Goal: Task Accomplishment & Management: Manage account settings

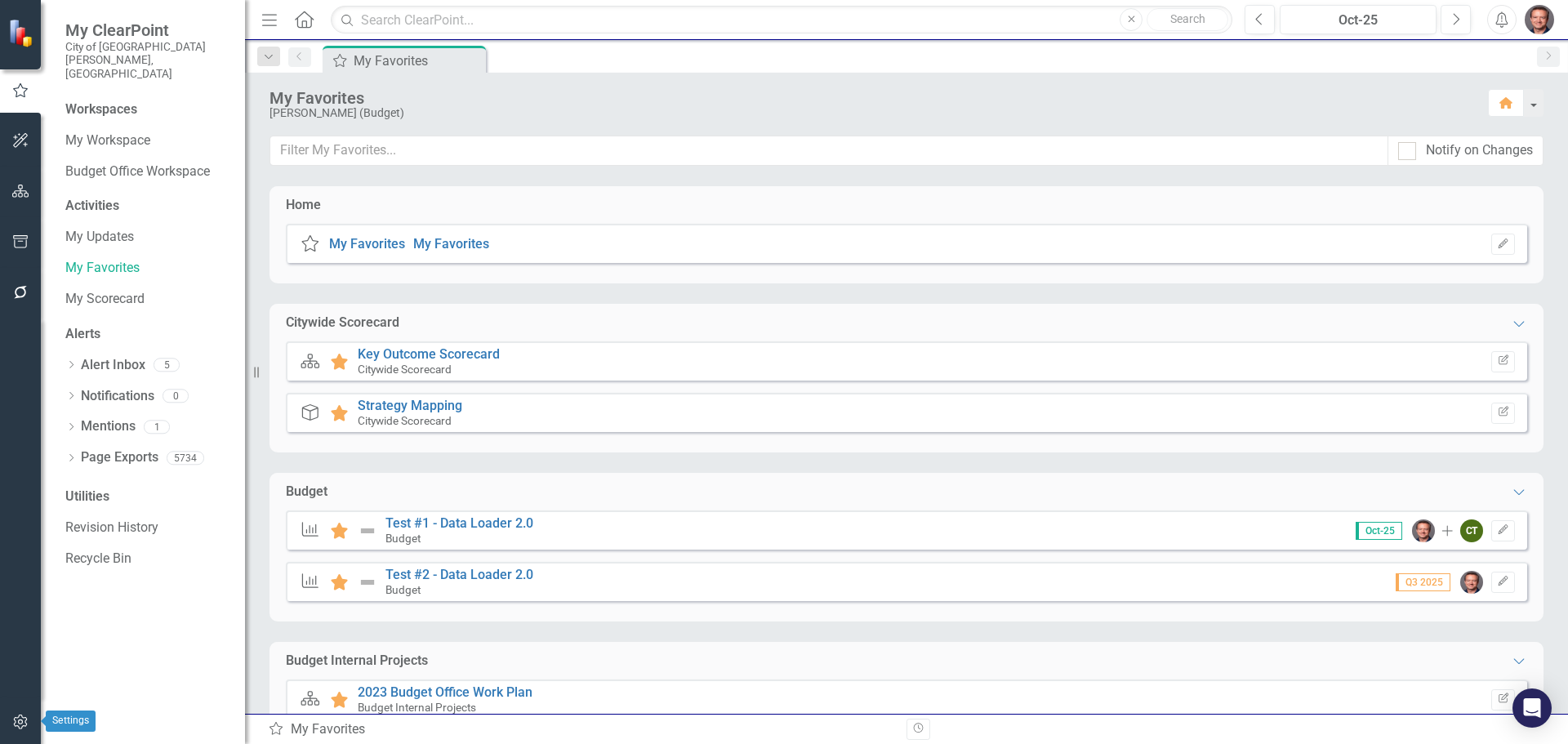
click at [19, 718] on icon "button" at bounding box center [21, 722] width 17 height 13
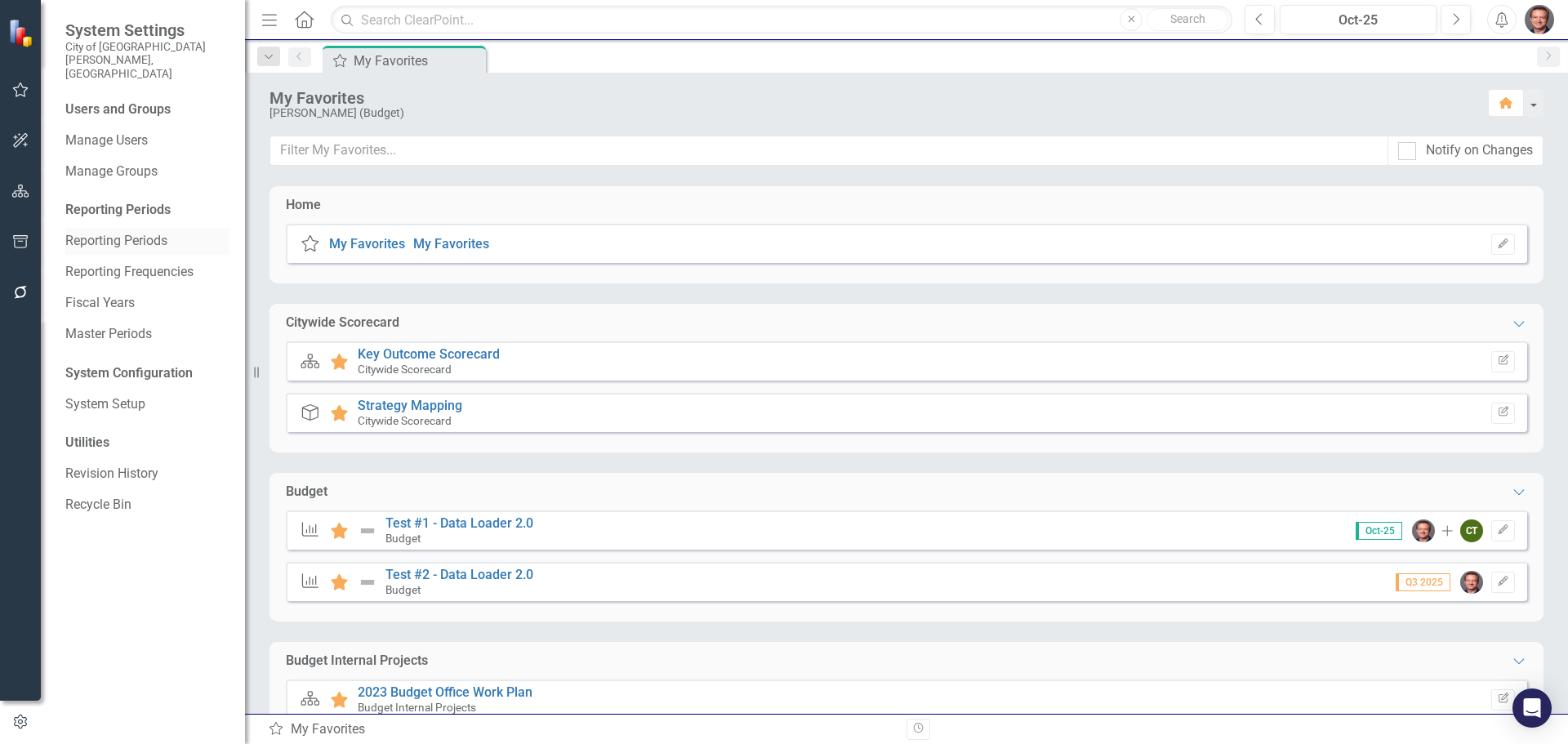
click at [106, 232] on link "Reporting Periods" at bounding box center [147, 242] width 163 height 19
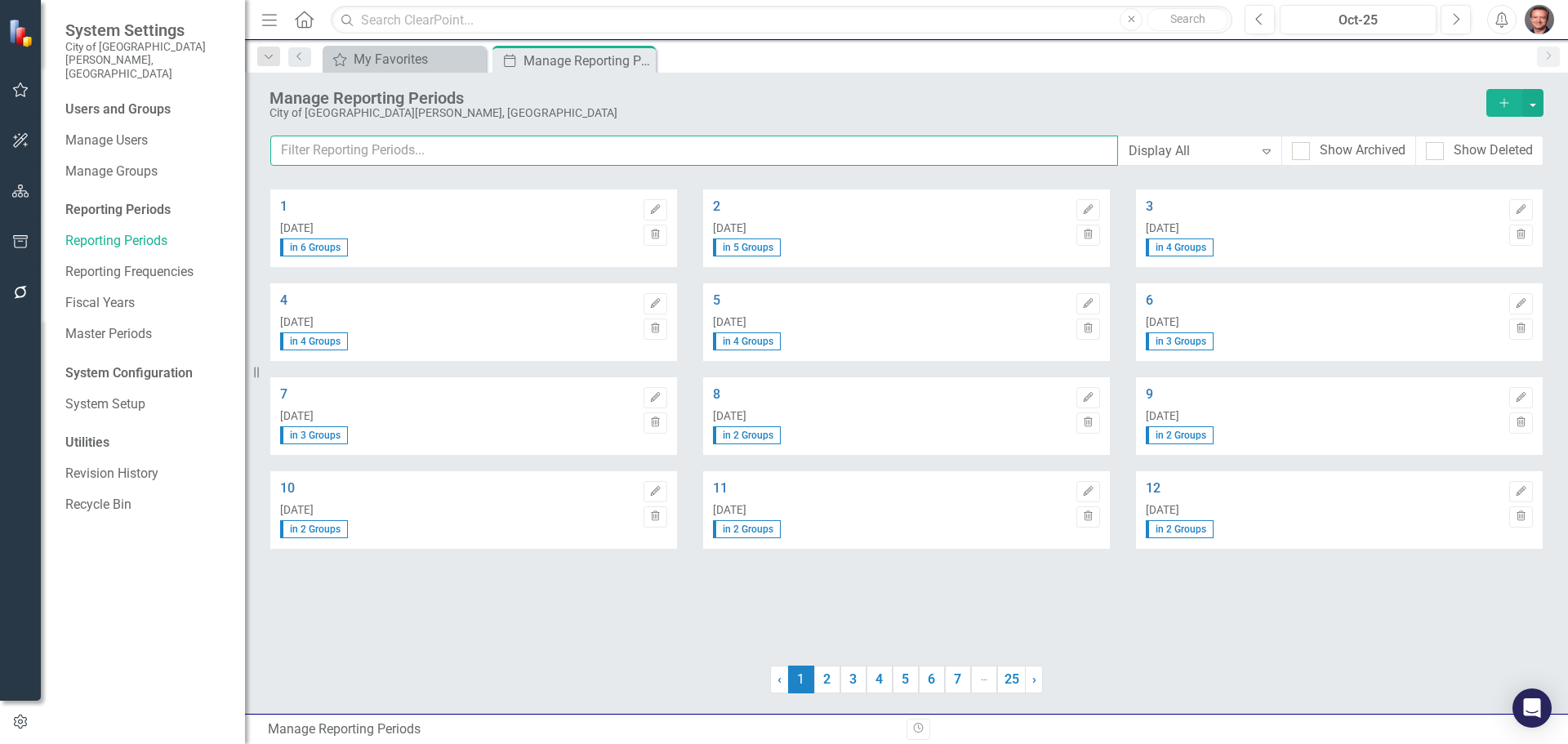
click at [353, 144] on input "text" at bounding box center [694, 150] width 848 height 30
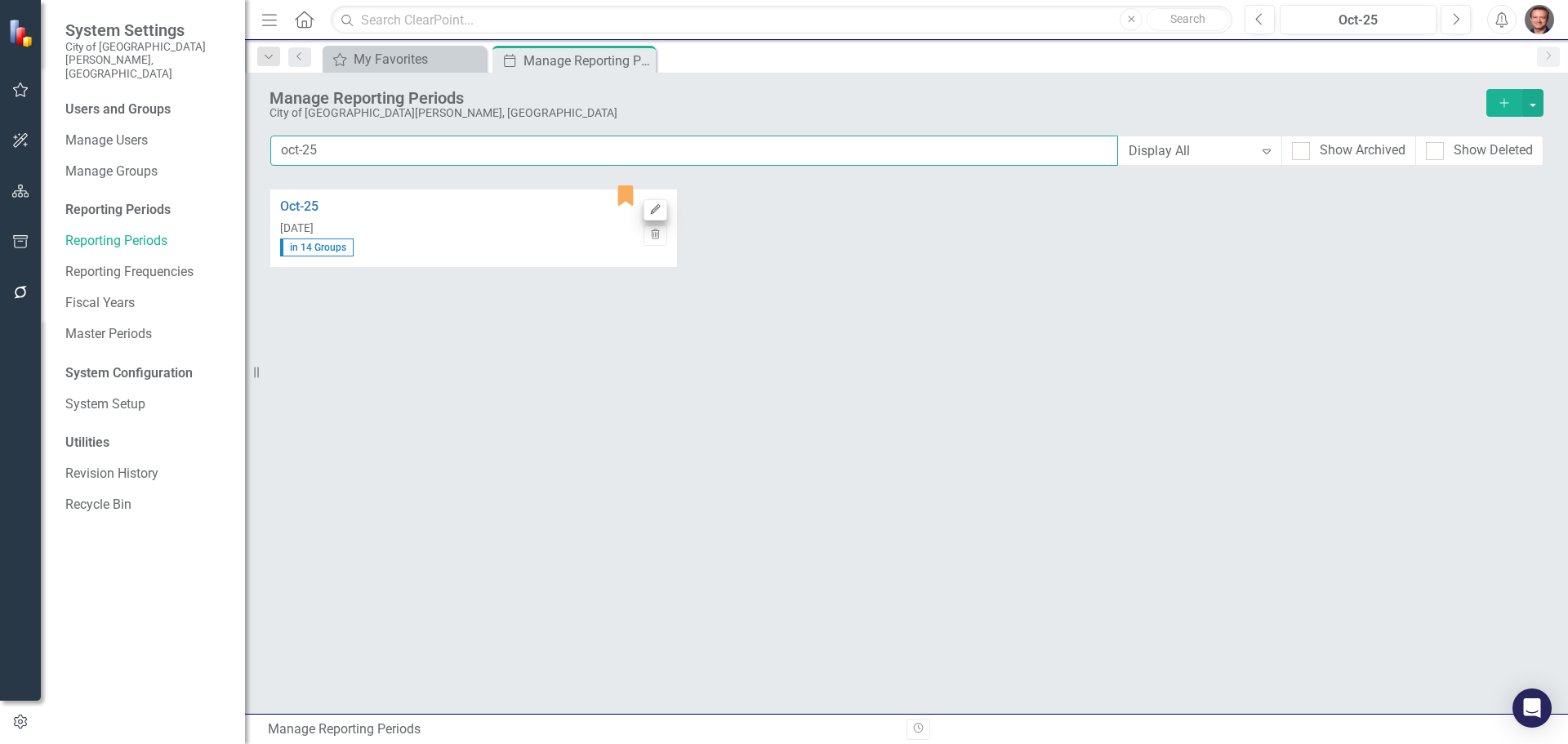
type input "oct-25"
click at [656, 212] on icon "Edit" at bounding box center [655, 209] width 12 height 9
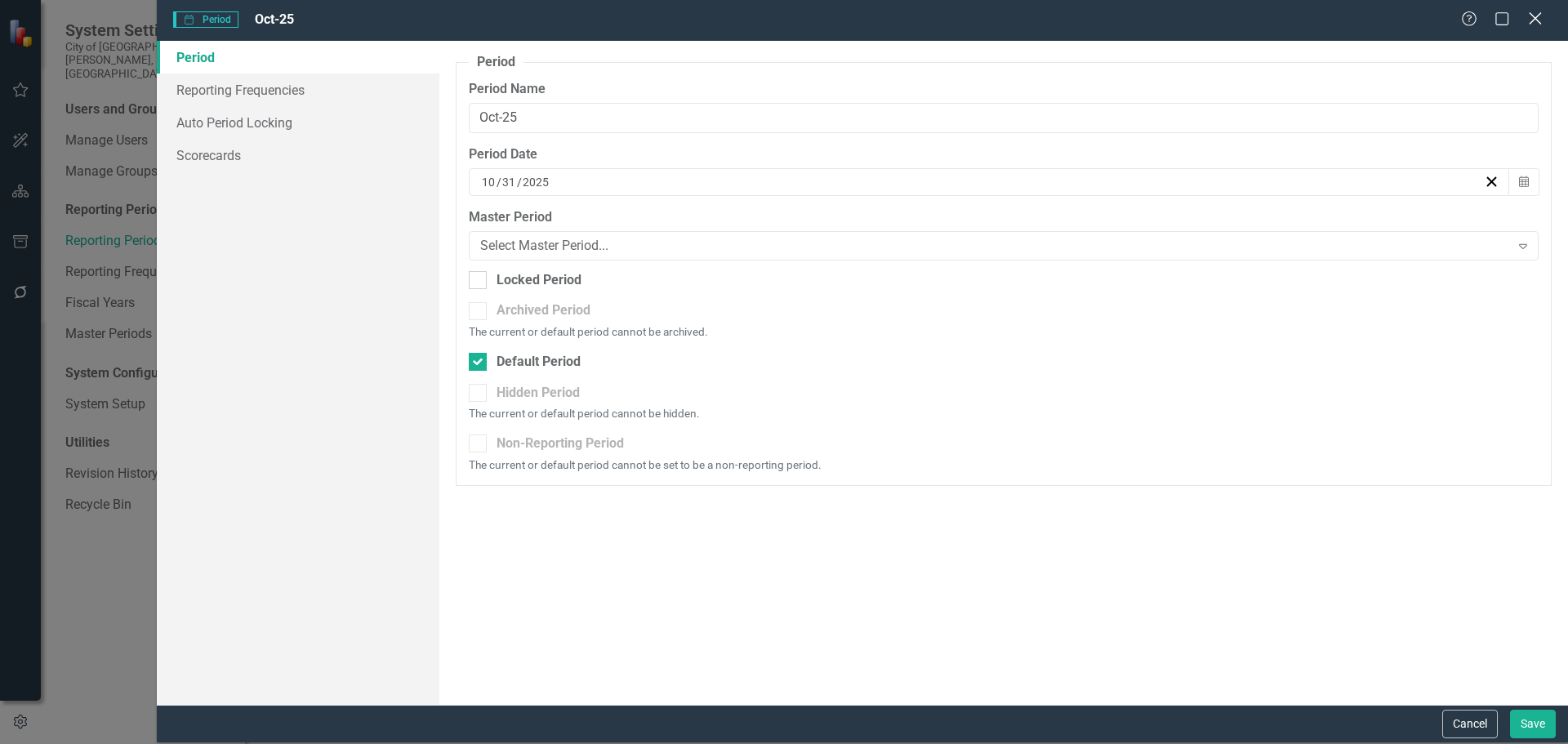
click at [1537, 19] on icon "Close" at bounding box center [1535, 18] width 21 height 16
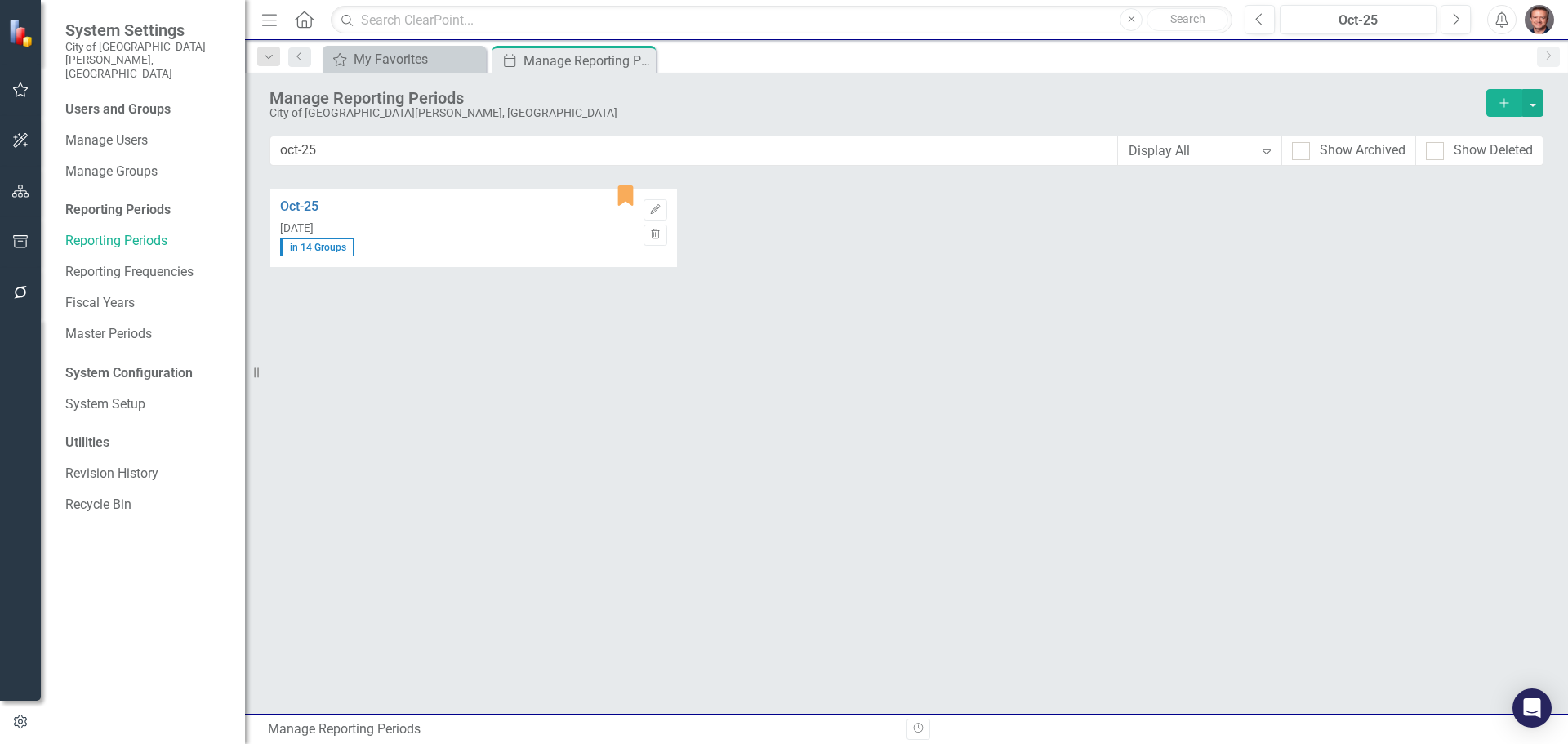
click at [1540, 15] on img "button" at bounding box center [1540, 20] width 29 height 29
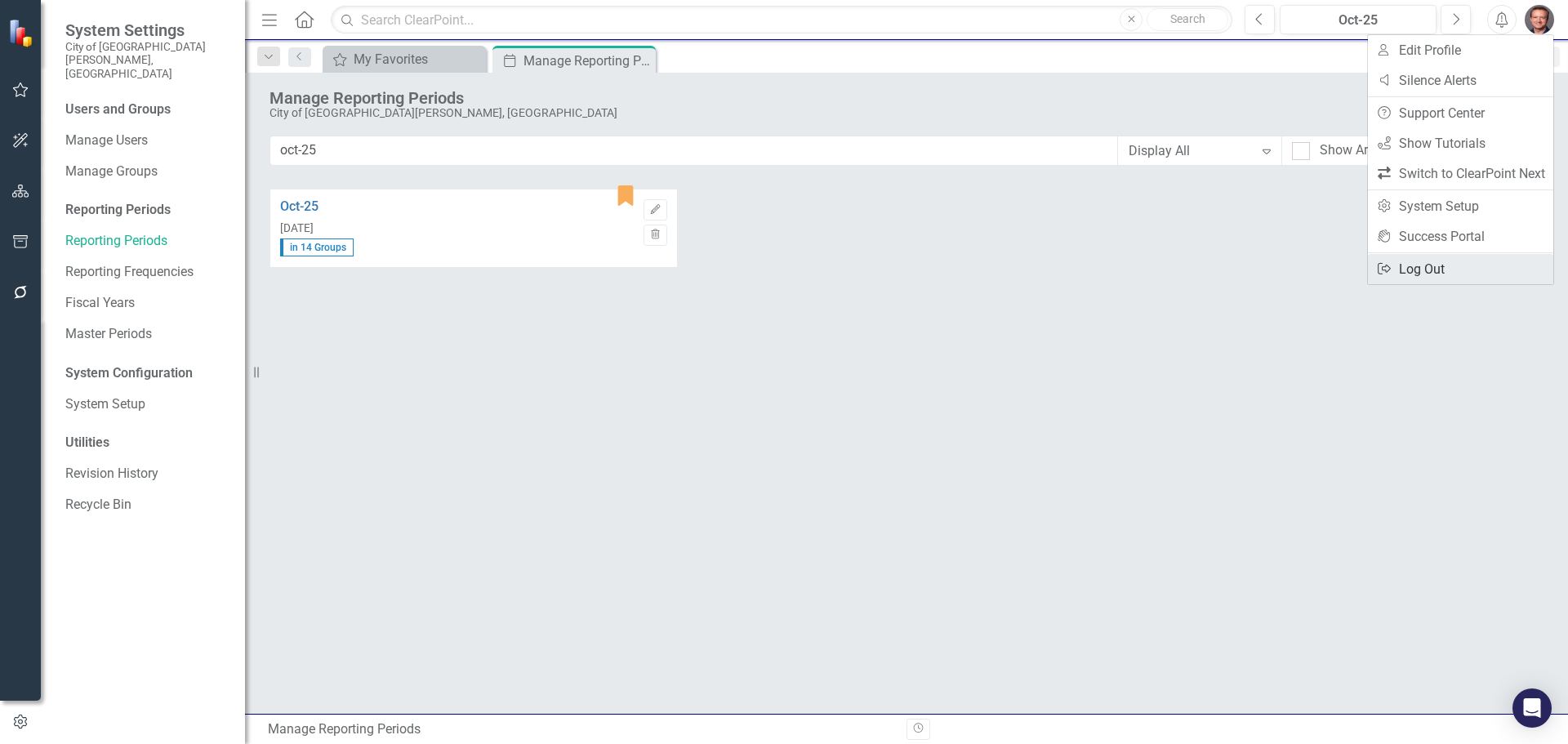
click at [1428, 262] on link "Logout Log Out" at bounding box center [1460, 268] width 186 height 30
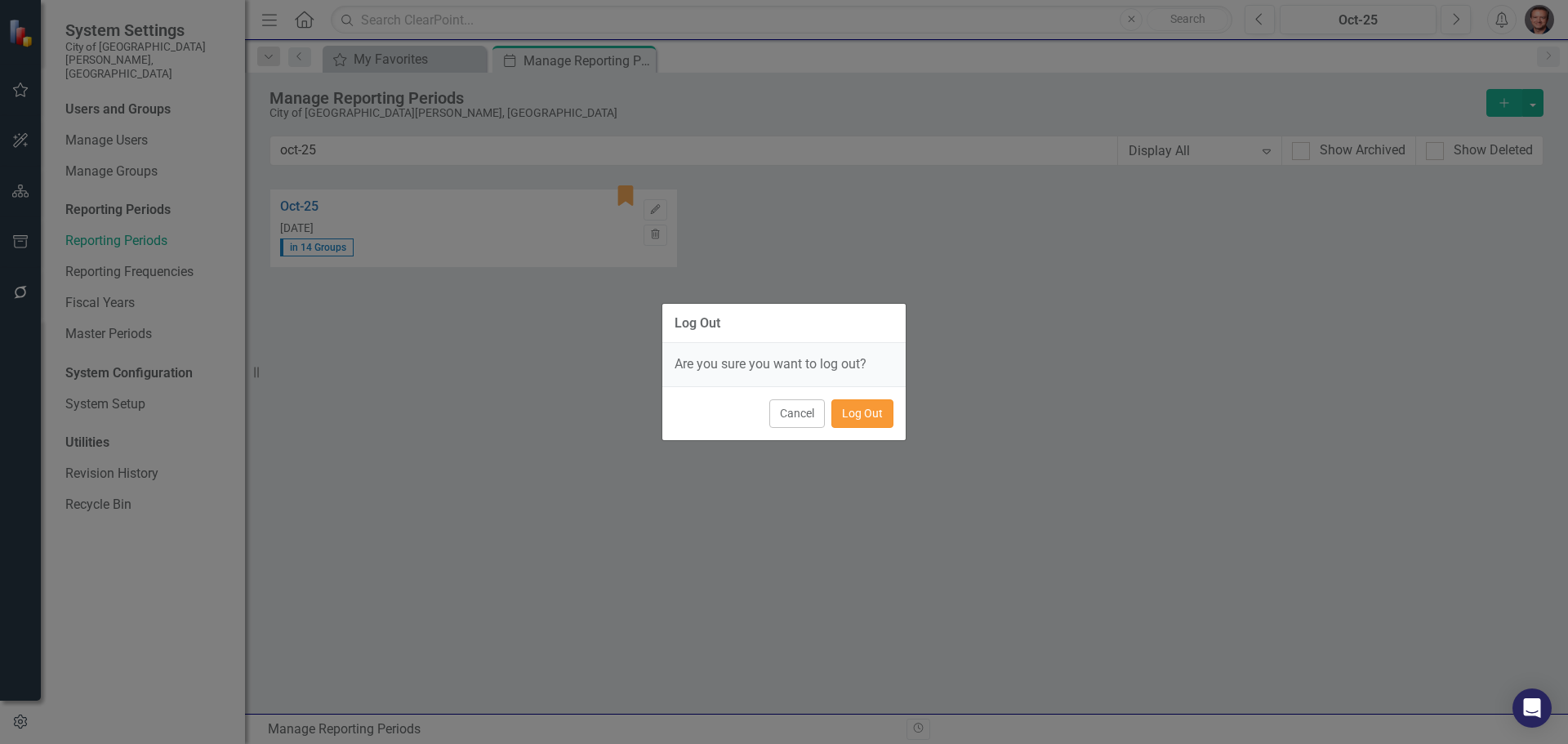
click at [866, 413] on button "Log Out" at bounding box center [863, 413] width 62 height 28
